Goal: Find specific page/section: Find specific page/section

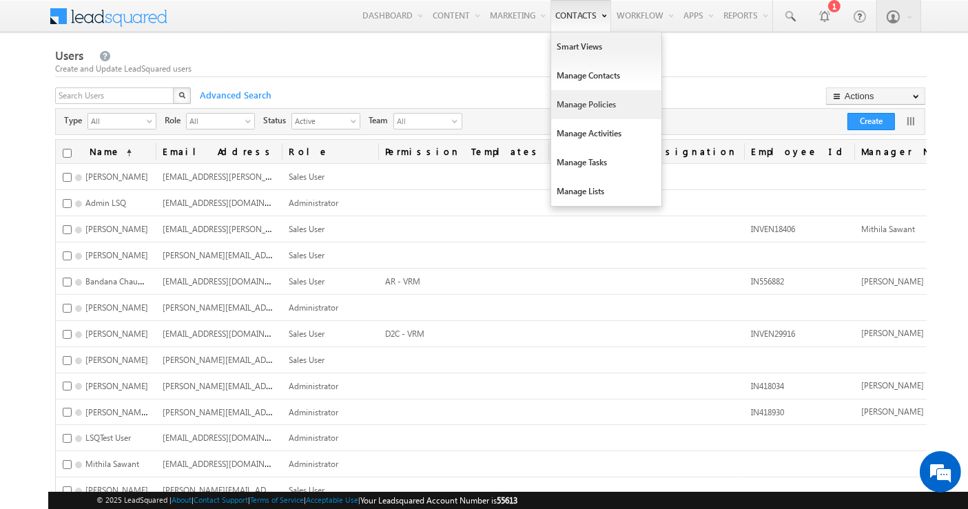
click at [595, 102] on link "Manage Policies" at bounding box center [606, 104] width 110 height 29
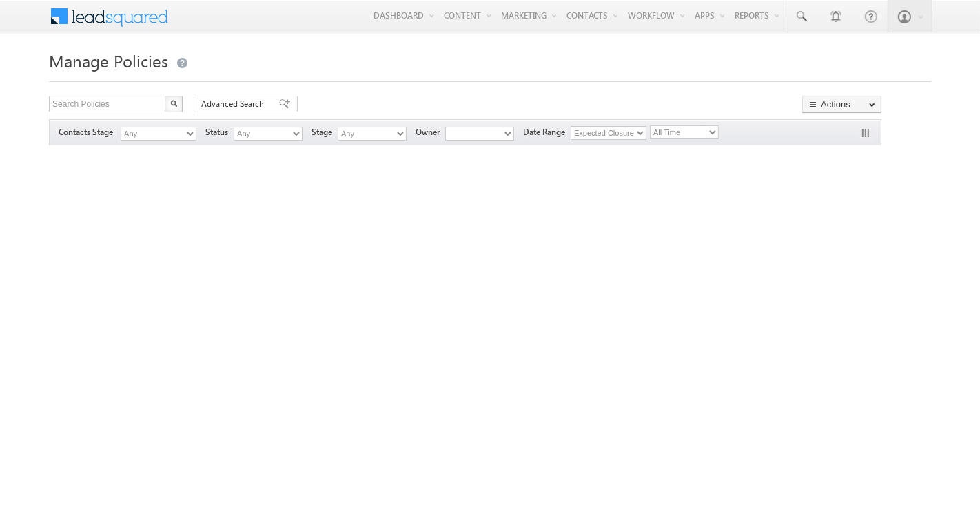
drag, startPoint x: 0, startPoint y: 0, endPoint x: 141, endPoint y: 20, distance: 142.7
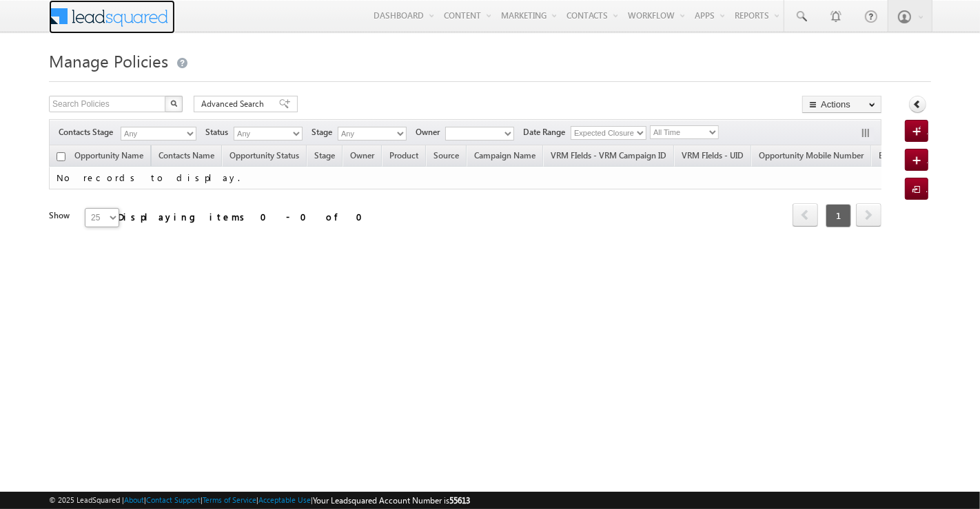
type input "9820257808"
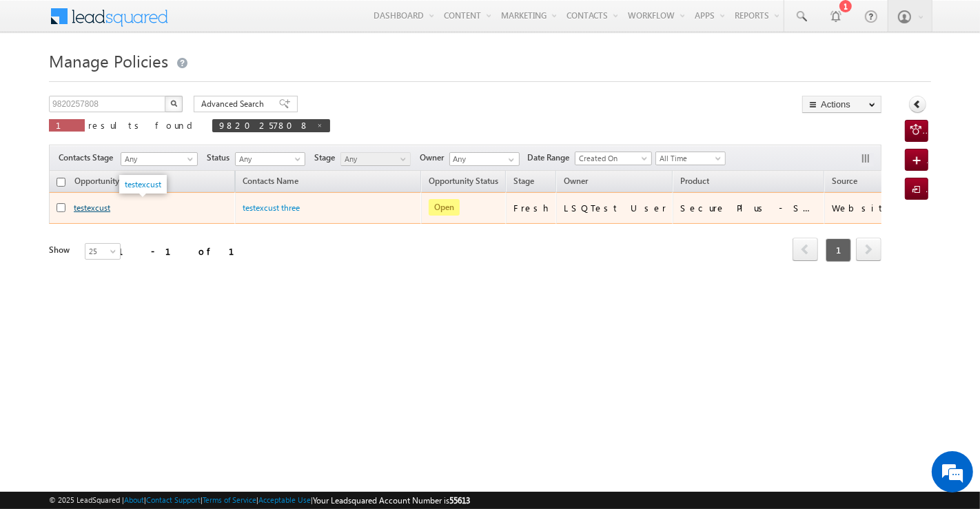
click at [87, 209] on link "testexcust" at bounding box center [92, 208] width 37 height 10
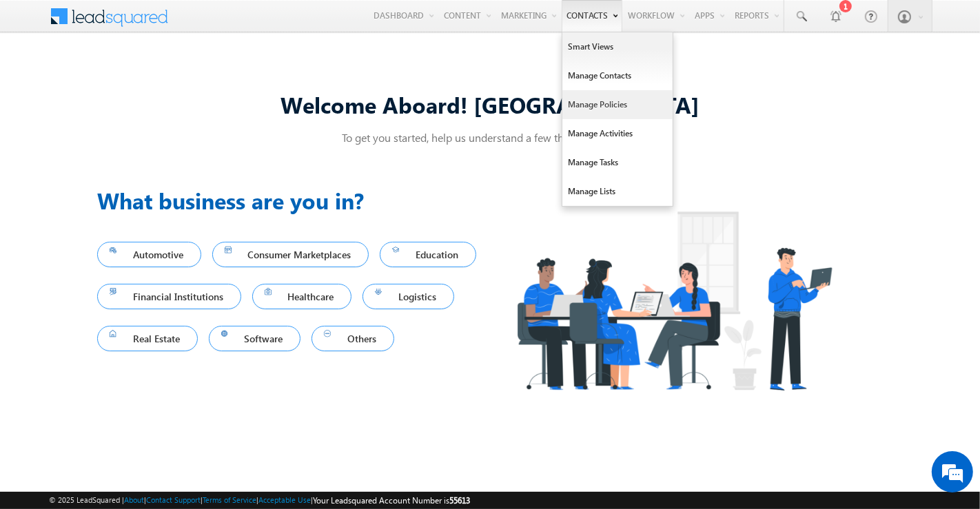
click at [592, 107] on link "Manage Policies" at bounding box center [617, 104] width 110 height 29
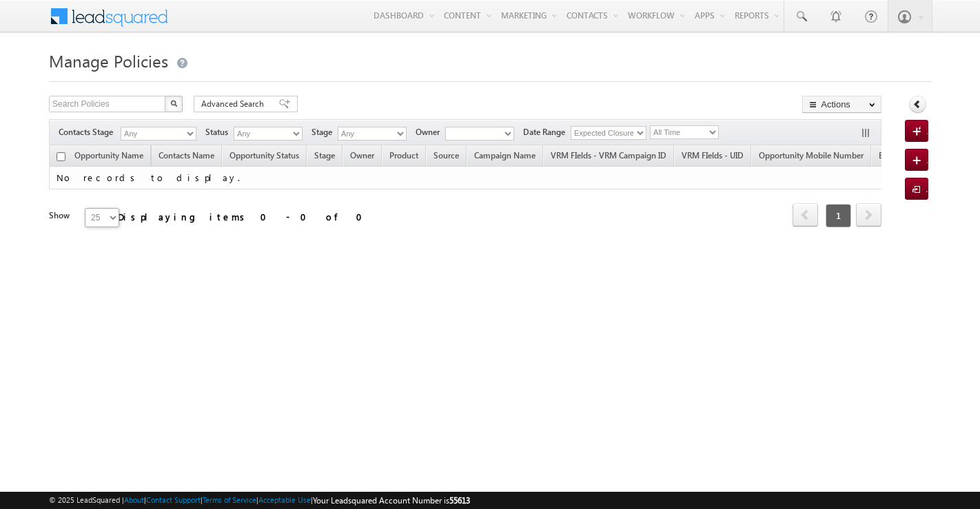
type input "9820257808"
